Goal: Transaction & Acquisition: Subscribe to service/newsletter

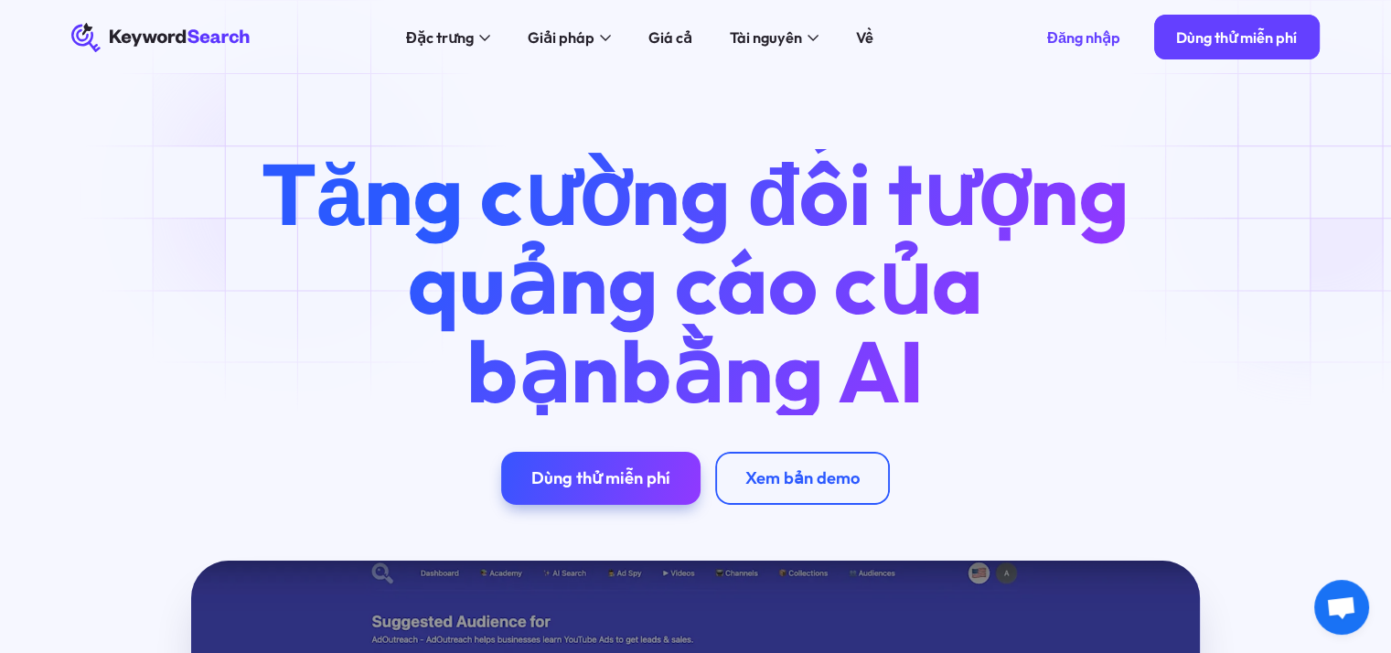
click at [1325, 194] on div "Tăng cường đối tượng quảng cáo của bạn bằng AI Dùng thử miễn phí Xem bản demo" at bounding box center [696, 326] width 1308 height 355
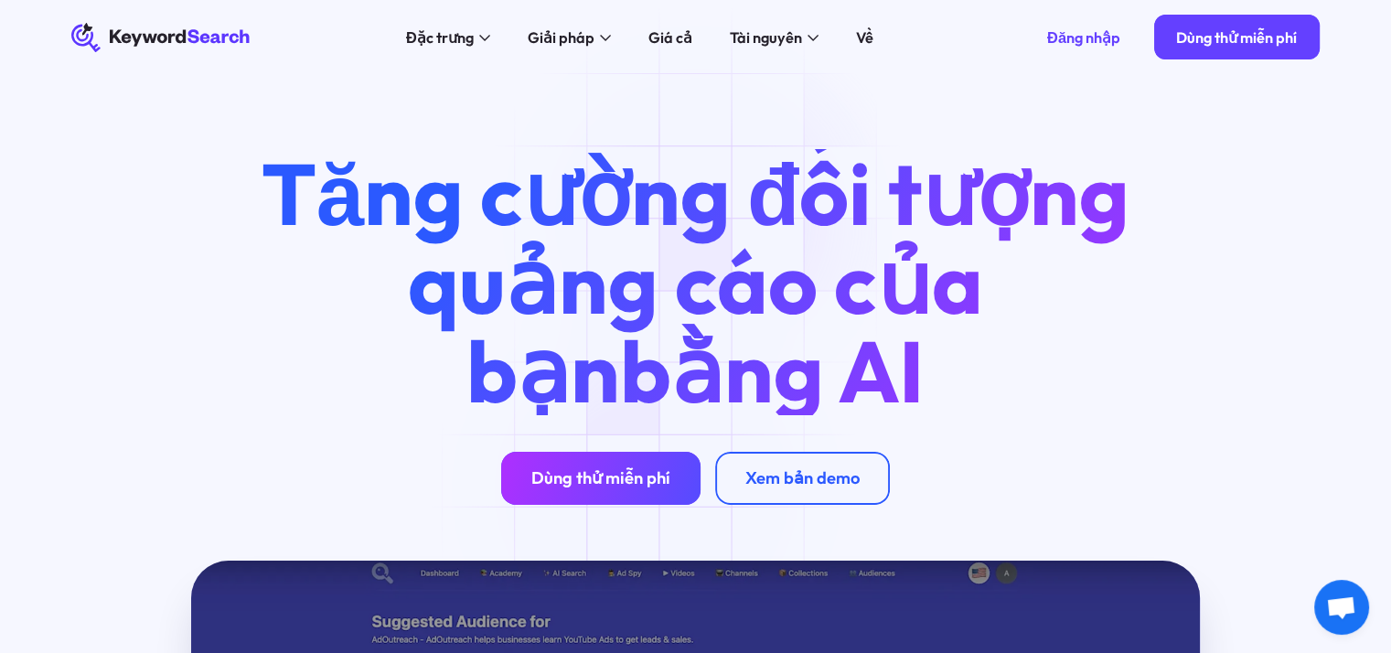
click at [653, 501] on link "Dùng thử miễn phí" at bounding box center [600, 478] width 198 height 52
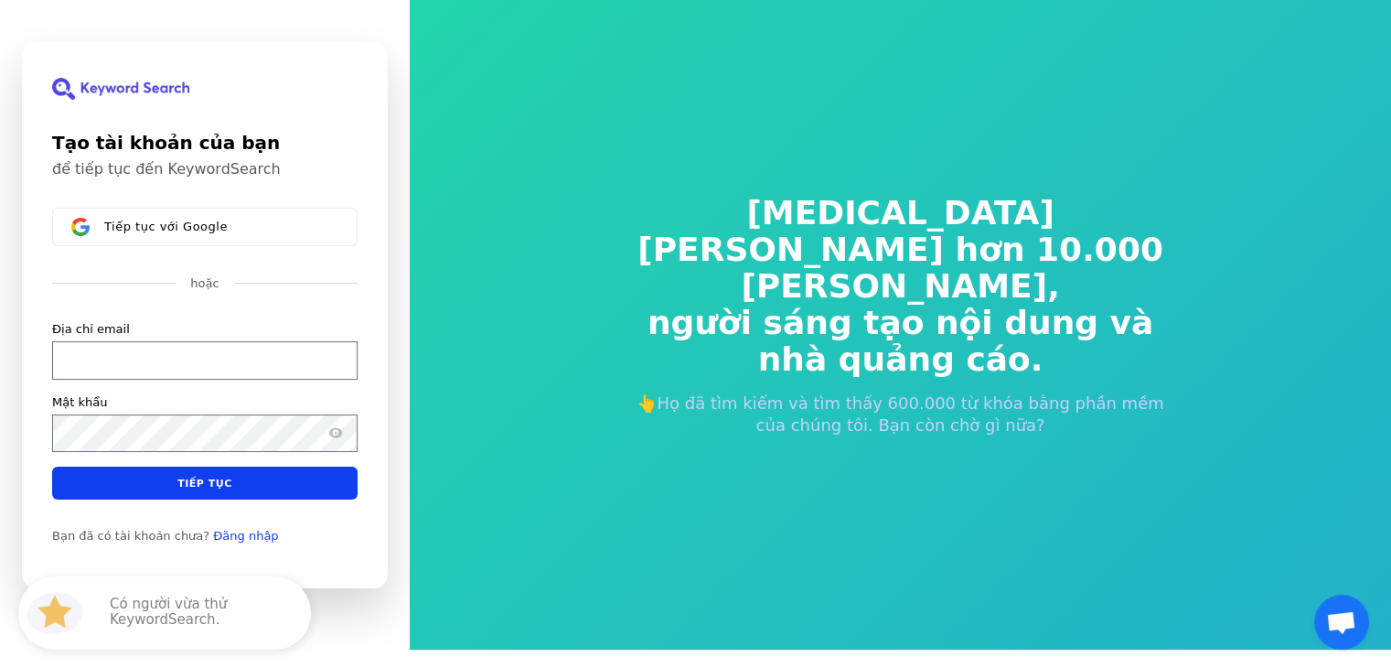
scroll to position [22, 0]
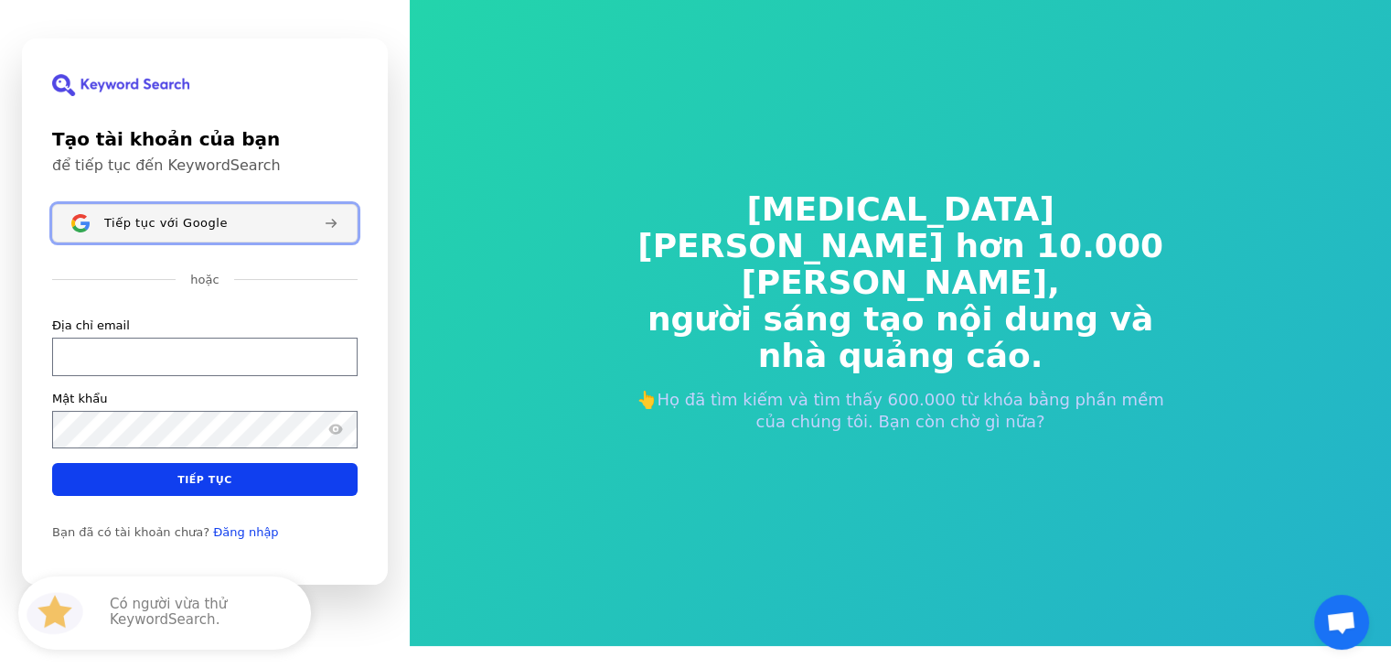
click at [187, 240] on button "Tiếp tục với Google" at bounding box center [204, 223] width 305 height 38
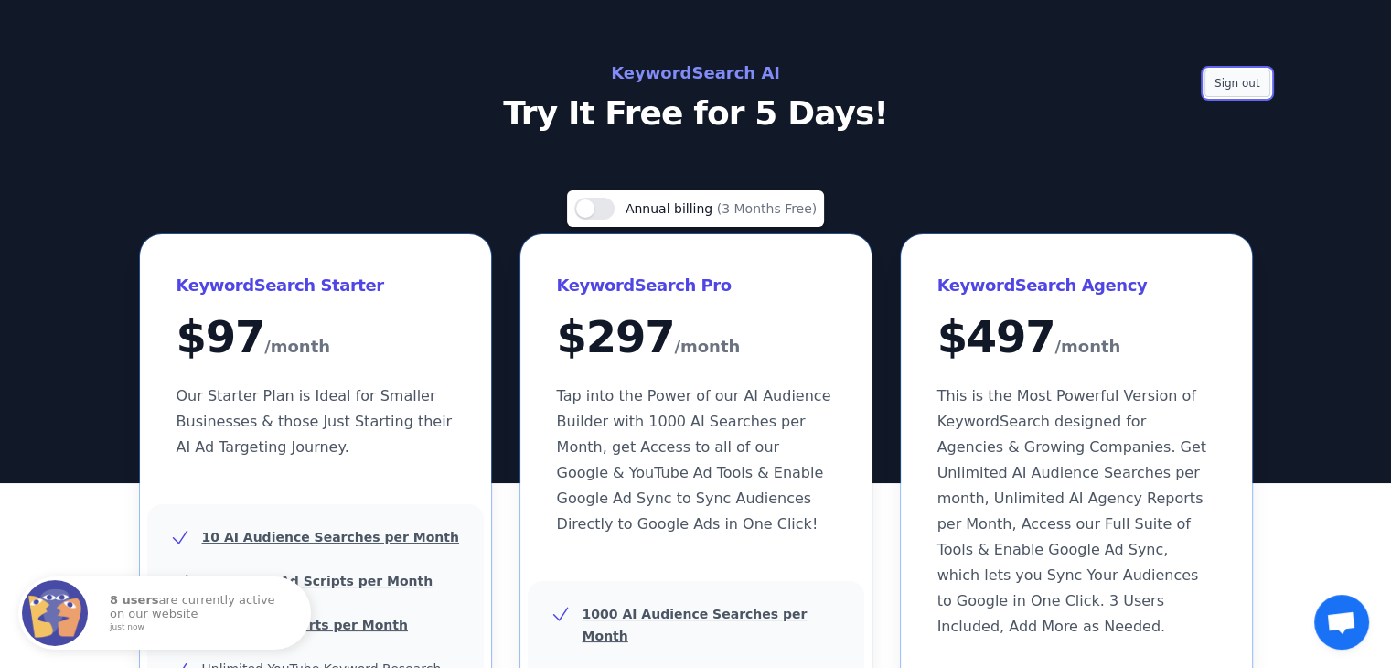
click at [1238, 71] on button "Sign out" at bounding box center [1237, 82] width 66 height 27
